Goal: Find specific page/section: Find specific page/section

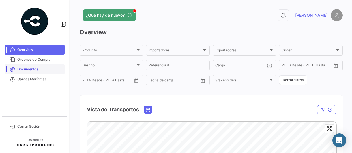
click at [39, 69] on span "Documentos" at bounding box center [39, 69] width 45 height 5
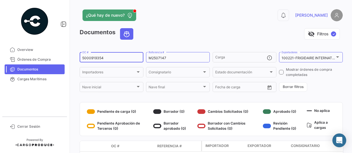
click at [108, 60] on input "5000919354" at bounding box center [111, 58] width 59 height 4
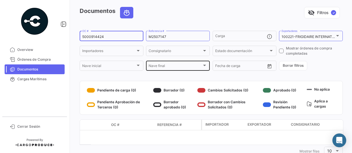
scroll to position [39, 0]
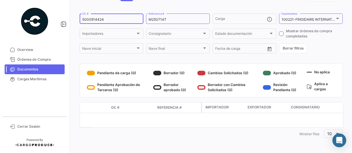
click at [109, 21] on input "5000914424" at bounding box center [111, 20] width 59 height 4
click at [107, 20] on input "5000914425" at bounding box center [111, 20] width 59 height 4
type input "5000914426"
click at [27, 125] on span "Cerrar Sesión" at bounding box center [39, 126] width 45 height 5
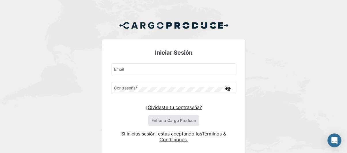
type input "[PERSON_NAME][EMAIL_ADDRESS][PERSON_NAME][DOMAIN_NAME]"
